Goal: Complete application form: Complete application form

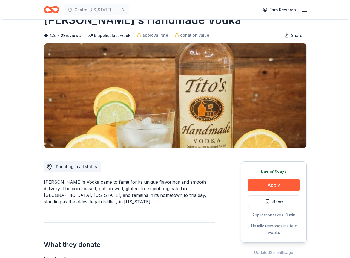
scroll to position [55, 0]
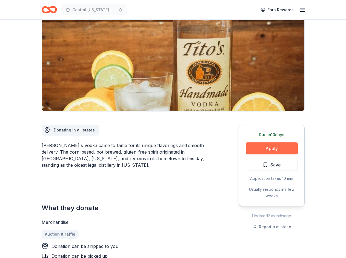
click at [273, 148] on button "Apply" at bounding box center [271, 149] width 52 height 12
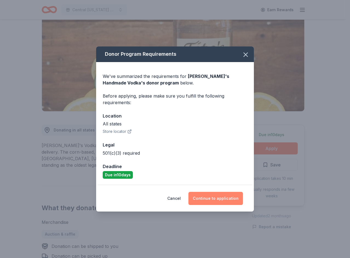
click at [215, 198] on button "Continue to application" at bounding box center [215, 198] width 54 height 13
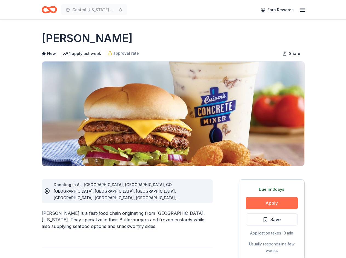
click at [272, 201] on button "Apply" at bounding box center [271, 203] width 52 height 12
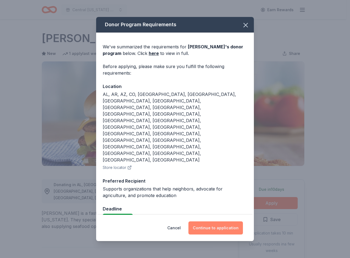
click at [210, 222] on button "Continue to application" at bounding box center [215, 228] width 54 height 13
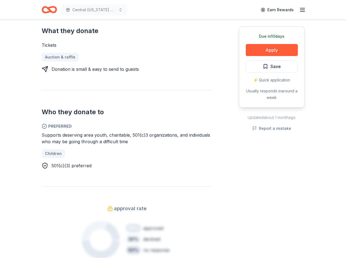
scroll to position [27, 0]
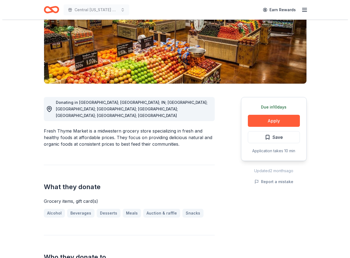
scroll to position [82, 0]
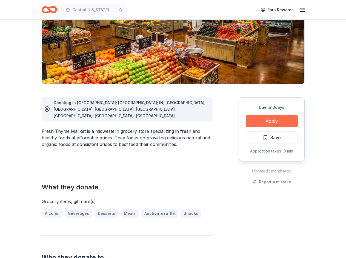
click at [272, 119] on button "Apply" at bounding box center [271, 121] width 52 height 12
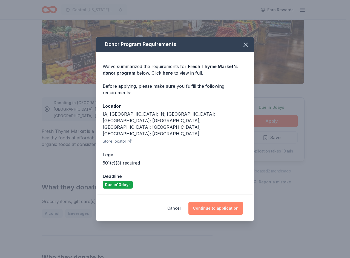
click at [220, 202] on button "Continue to application" at bounding box center [215, 208] width 54 height 13
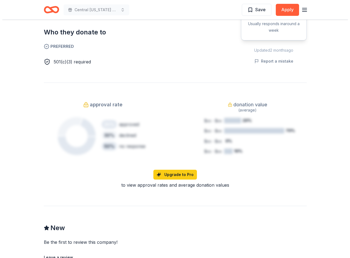
scroll to position [137, 0]
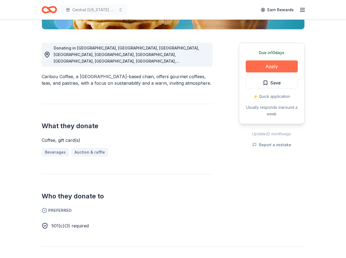
click at [273, 63] on button "Apply" at bounding box center [271, 66] width 52 height 12
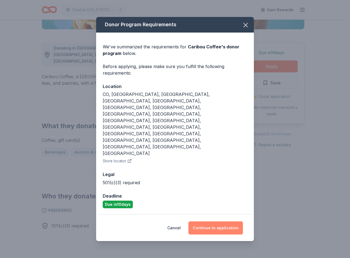
click at [215, 222] on button "Continue to application" at bounding box center [215, 228] width 54 height 13
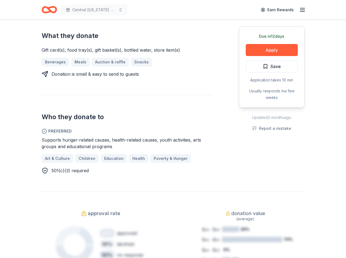
scroll to position [246, 0]
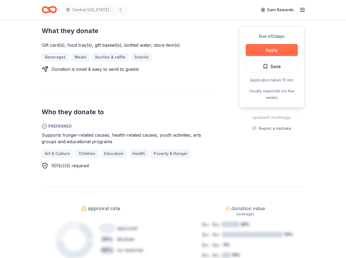
click at [263, 49] on button "Apply" at bounding box center [271, 50] width 52 height 12
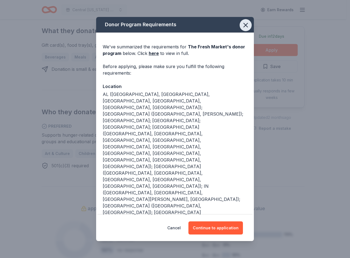
click at [242, 24] on icon "button" at bounding box center [246, 25] width 8 height 8
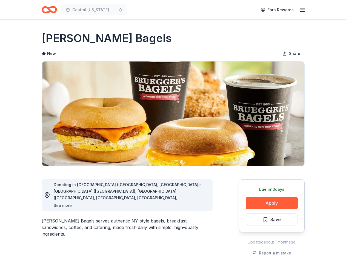
click at [66, 205] on button "See more" at bounding box center [63, 206] width 18 height 7
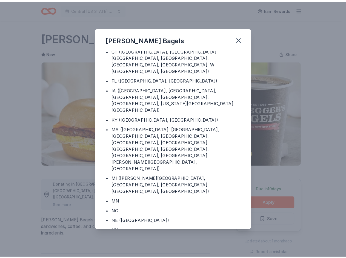
scroll to position [105, 0]
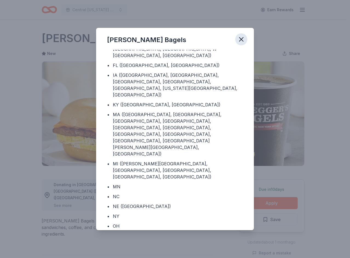
click at [240, 37] on icon "button" at bounding box center [241, 40] width 8 height 8
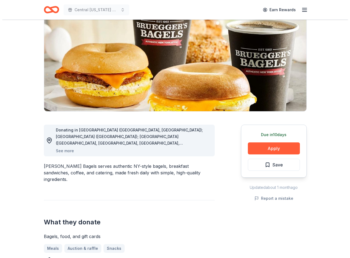
scroll to position [82, 0]
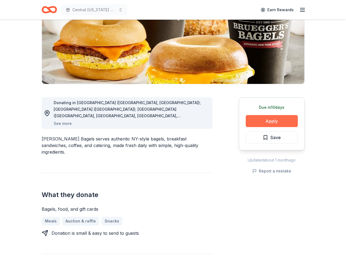
click at [271, 117] on button "Apply" at bounding box center [271, 121] width 52 height 12
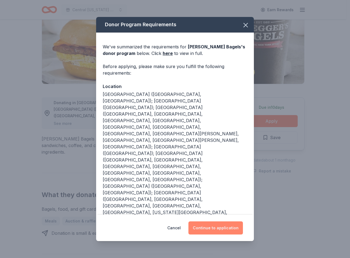
click at [215, 228] on button "Continue to application" at bounding box center [215, 228] width 54 height 13
